Goal: Register for event/course

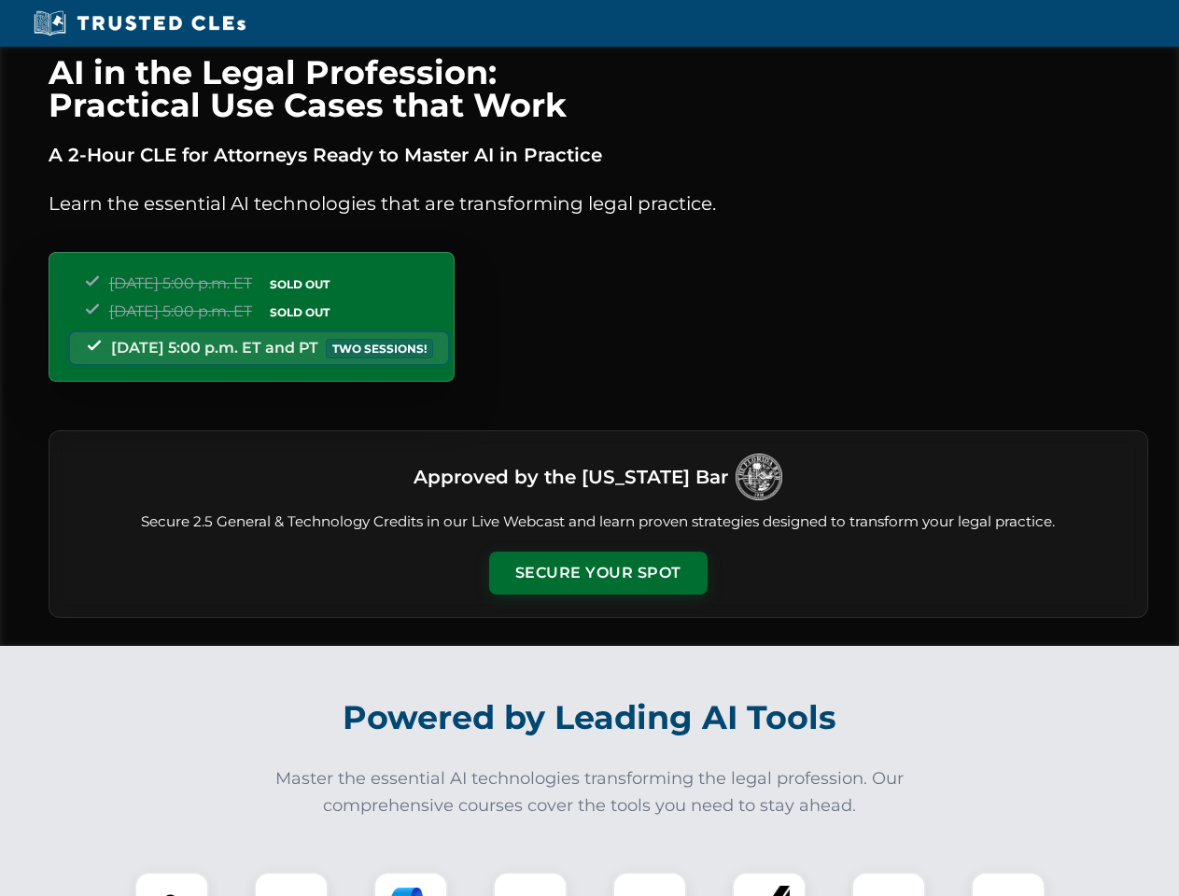
click at [597, 573] on button "Secure Your Spot" at bounding box center [598, 573] width 218 height 43
click at [172, 884] on img at bounding box center [172, 909] width 54 height 54
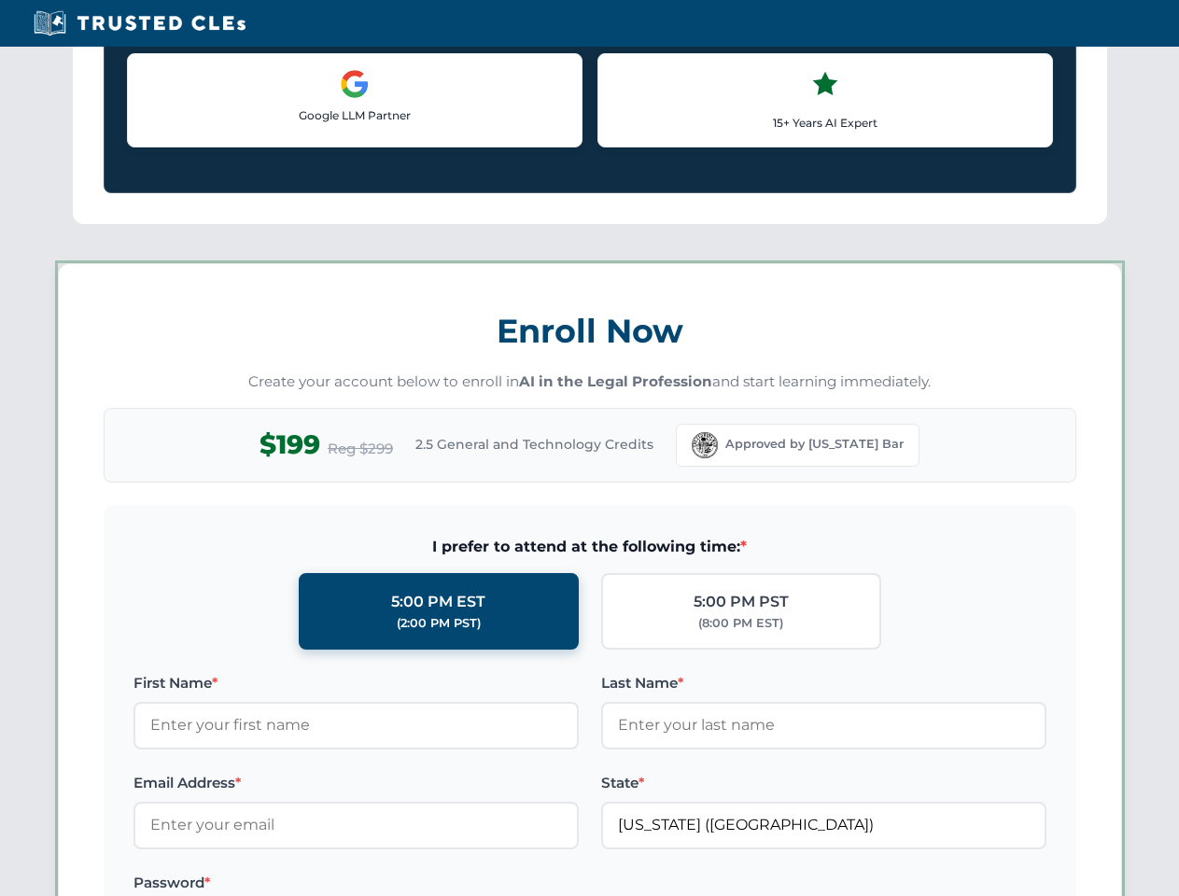
click at [411, 884] on label "Password *" at bounding box center [355, 883] width 445 height 22
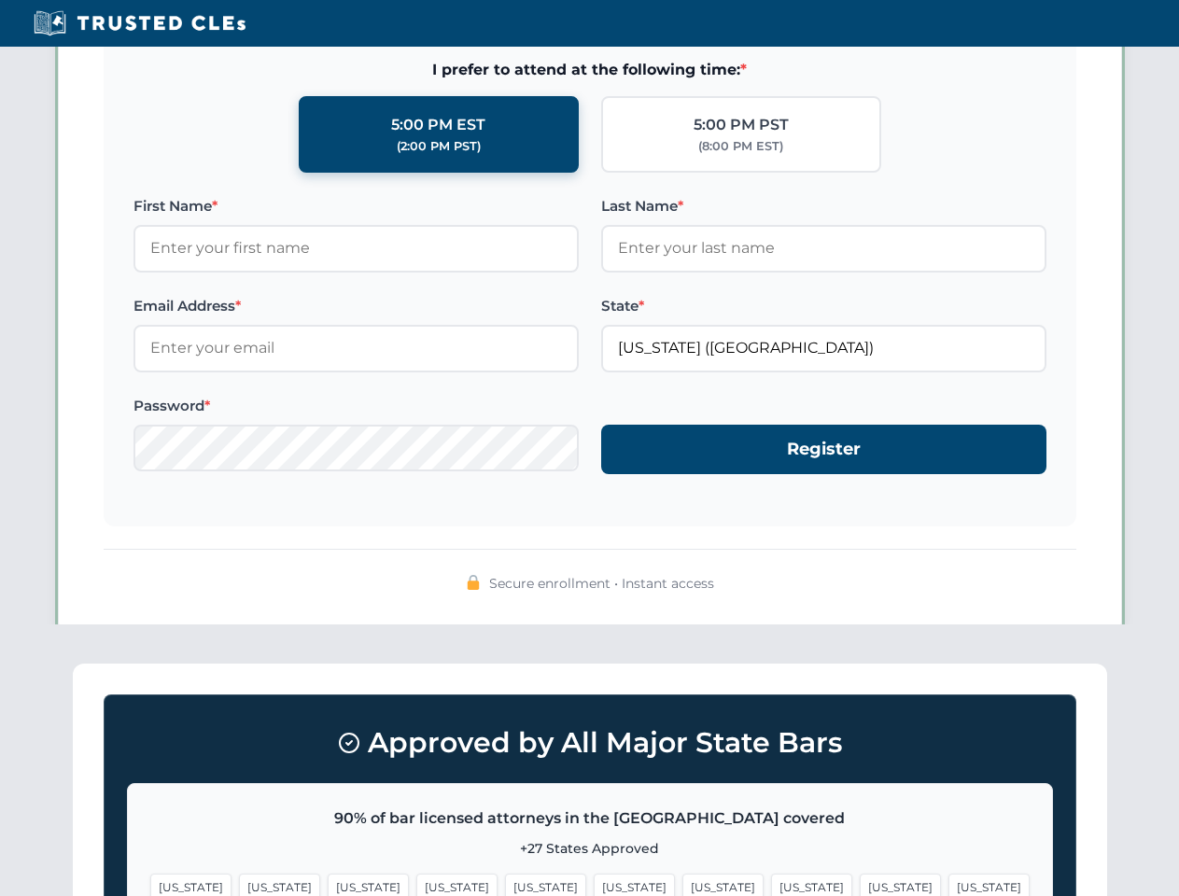
click at [859, 884] on span "[US_STATE]" at bounding box center [899, 886] width 81 height 27
